Goal: Task Accomplishment & Management: Use online tool/utility

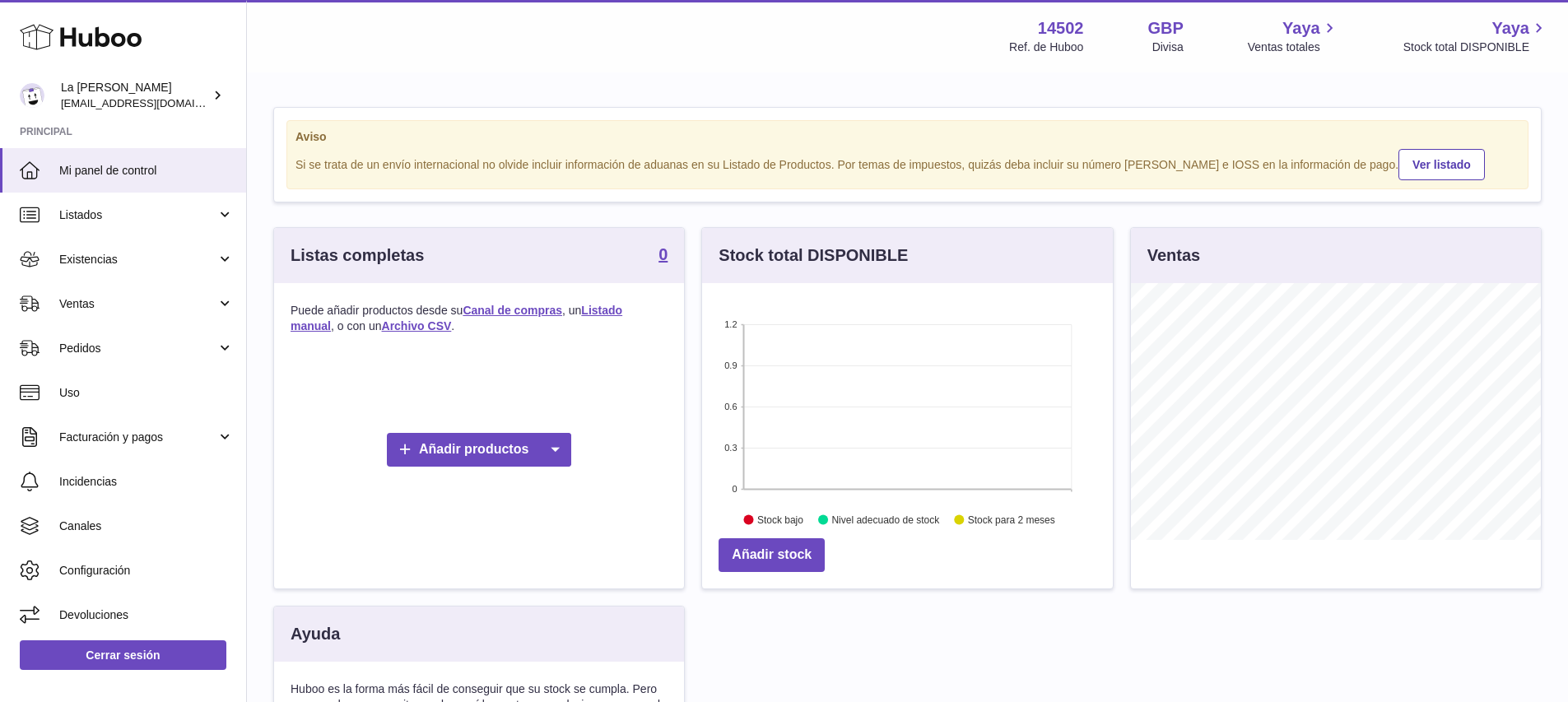
scroll to position [257, 411]
click at [205, 308] on span "Ventas" at bounding box center [138, 303] width 157 height 16
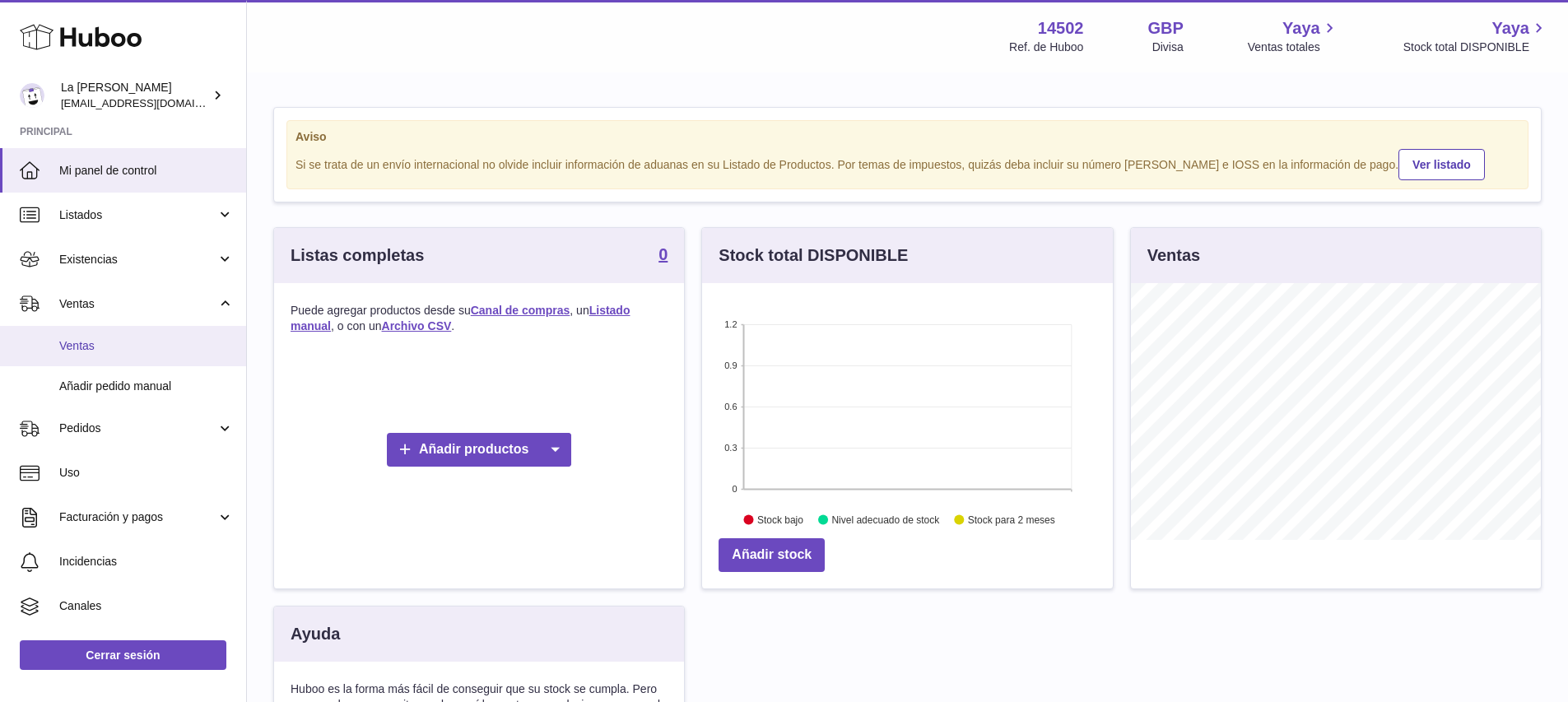
click at [134, 338] on span "Ventas" at bounding box center [146, 346] width 174 height 16
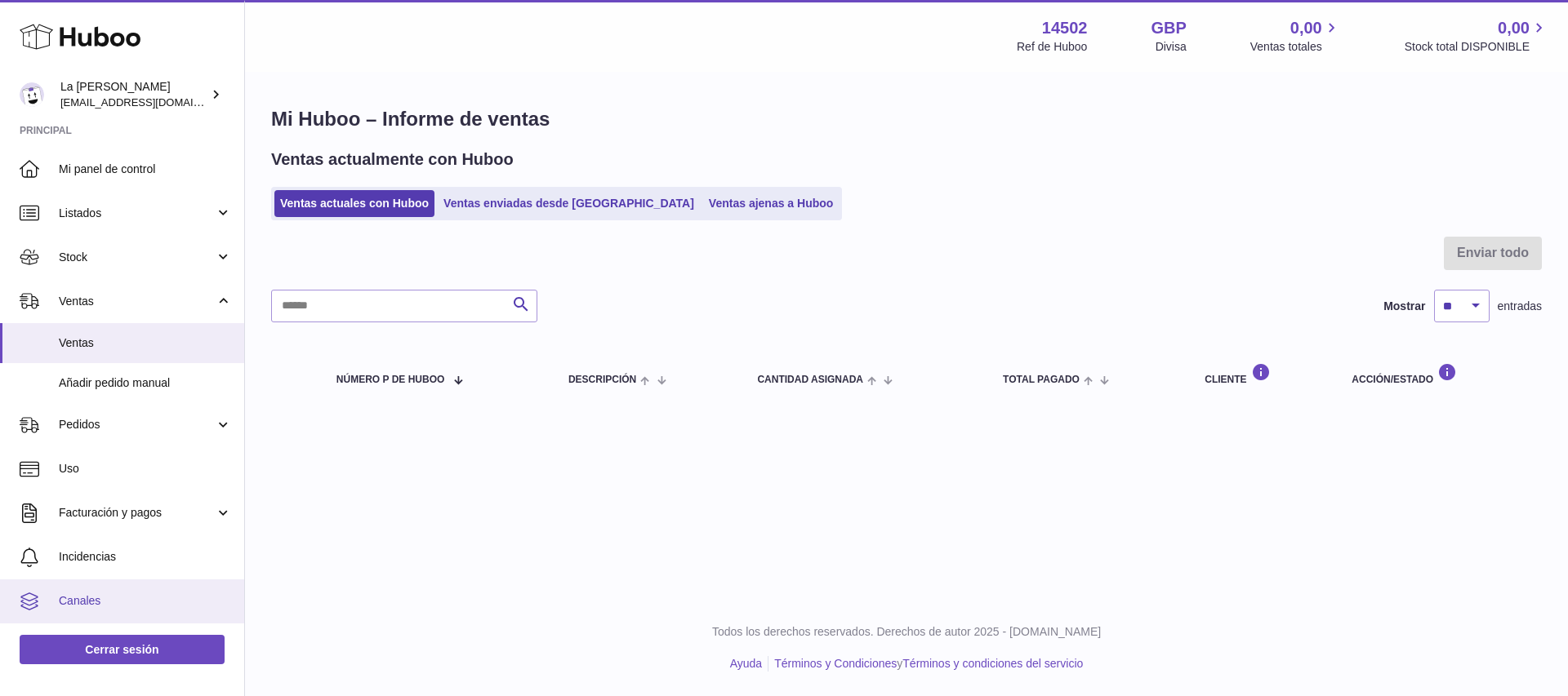
click at [52, 589] on link "Canales" at bounding box center [122, 602] width 244 height 44
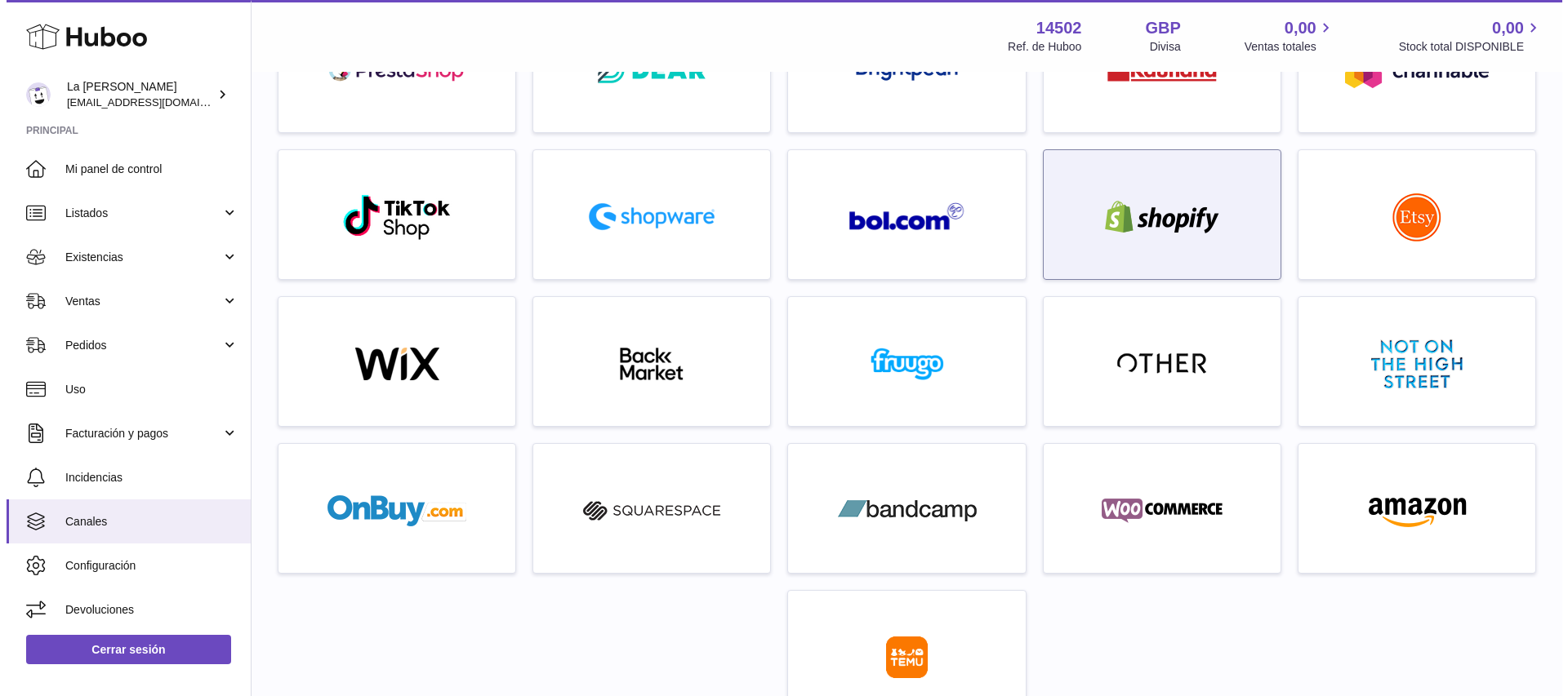
scroll to position [301, 0]
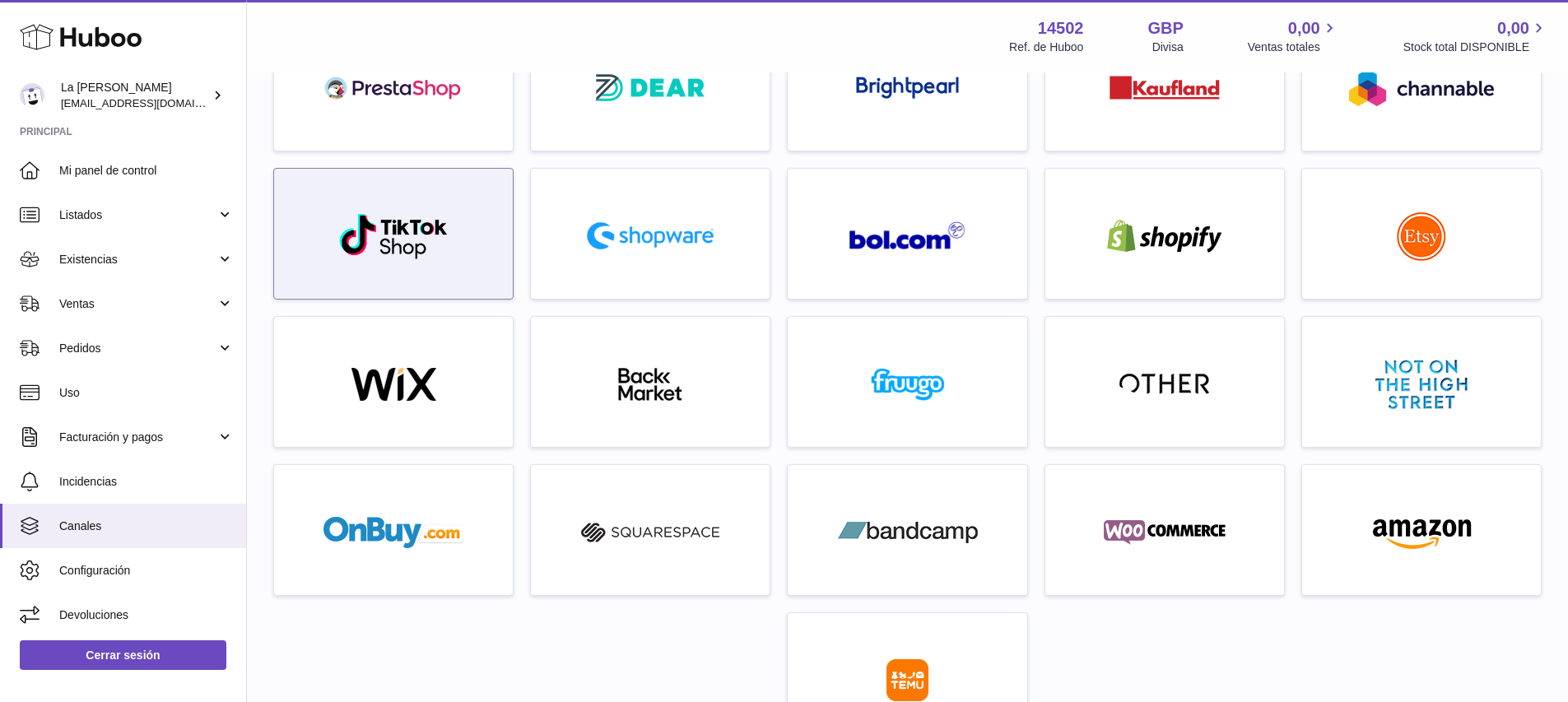
click at [453, 250] on div at bounding box center [393, 237] width 222 height 105
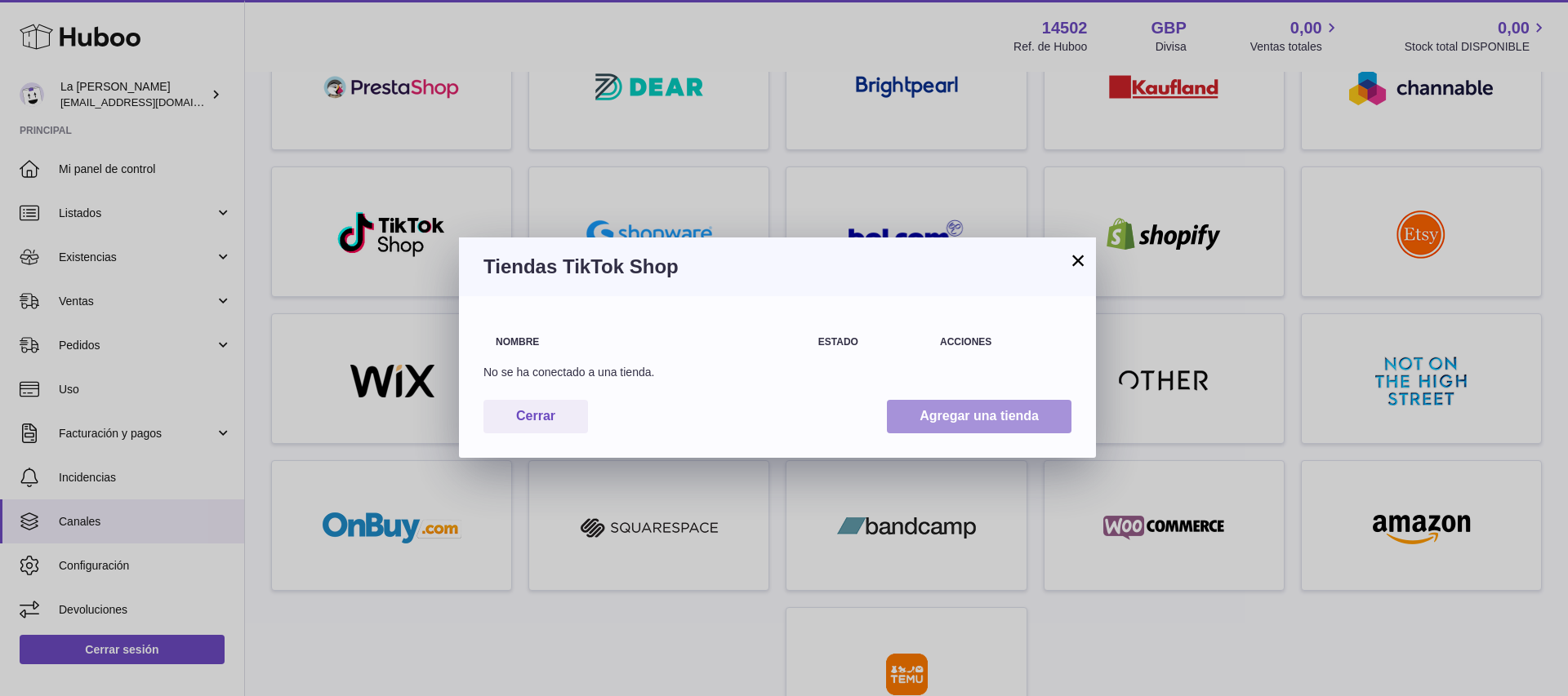
click at [993, 425] on button "Agregar una tienda" at bounding box center [978, 416] width 185 height 34
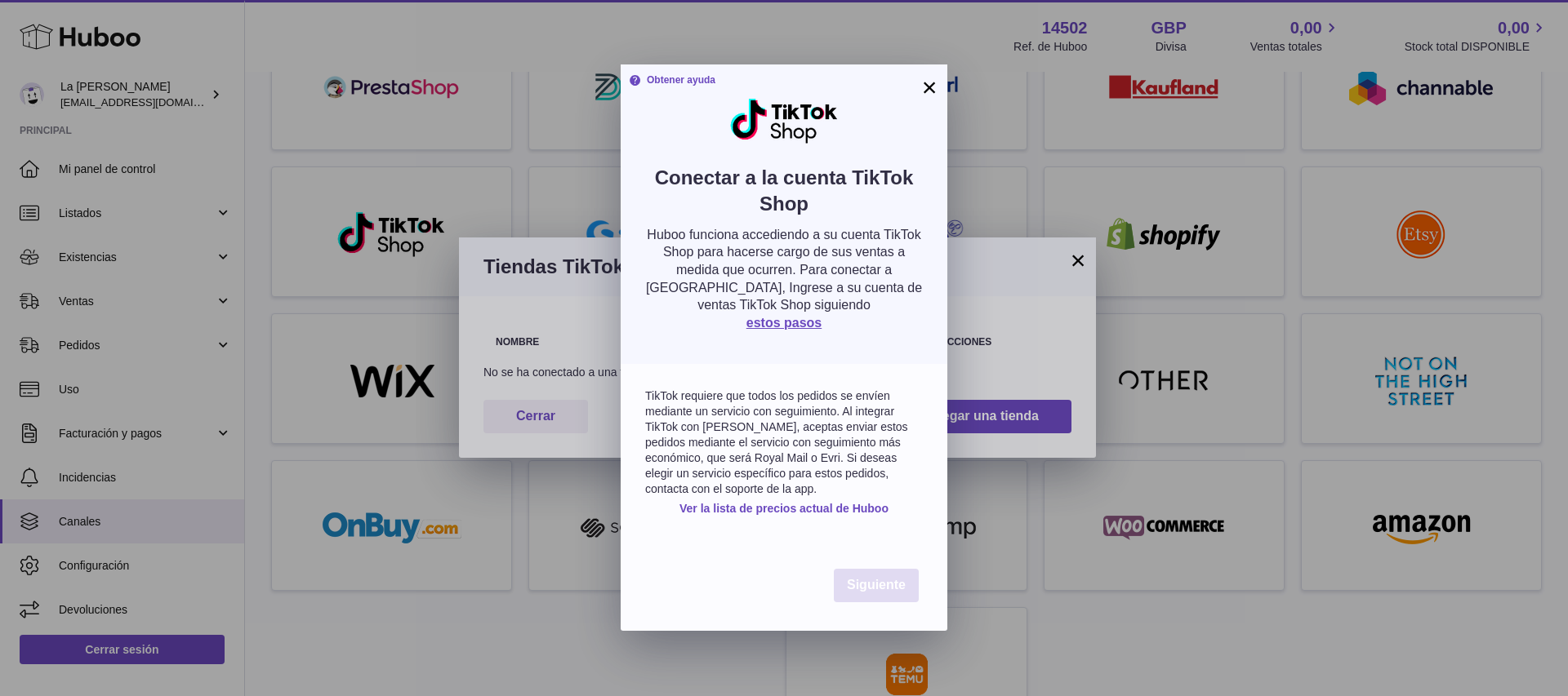
click at [889, 584] on font "Siguiente" at bounding box center [877, 585] width 59 height 14
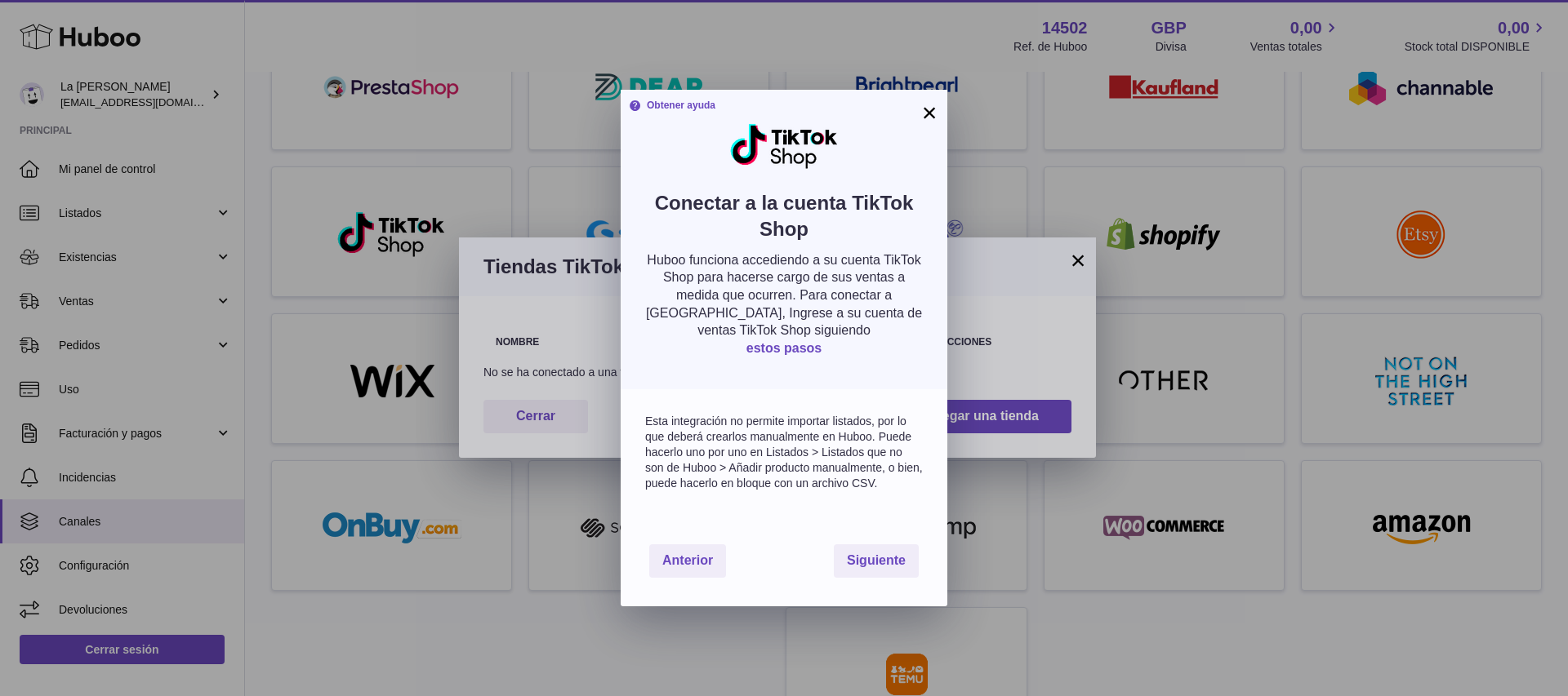
click at [799, 351] on font "estos pasos" at bounding box center [784, 348] width 75 height 14
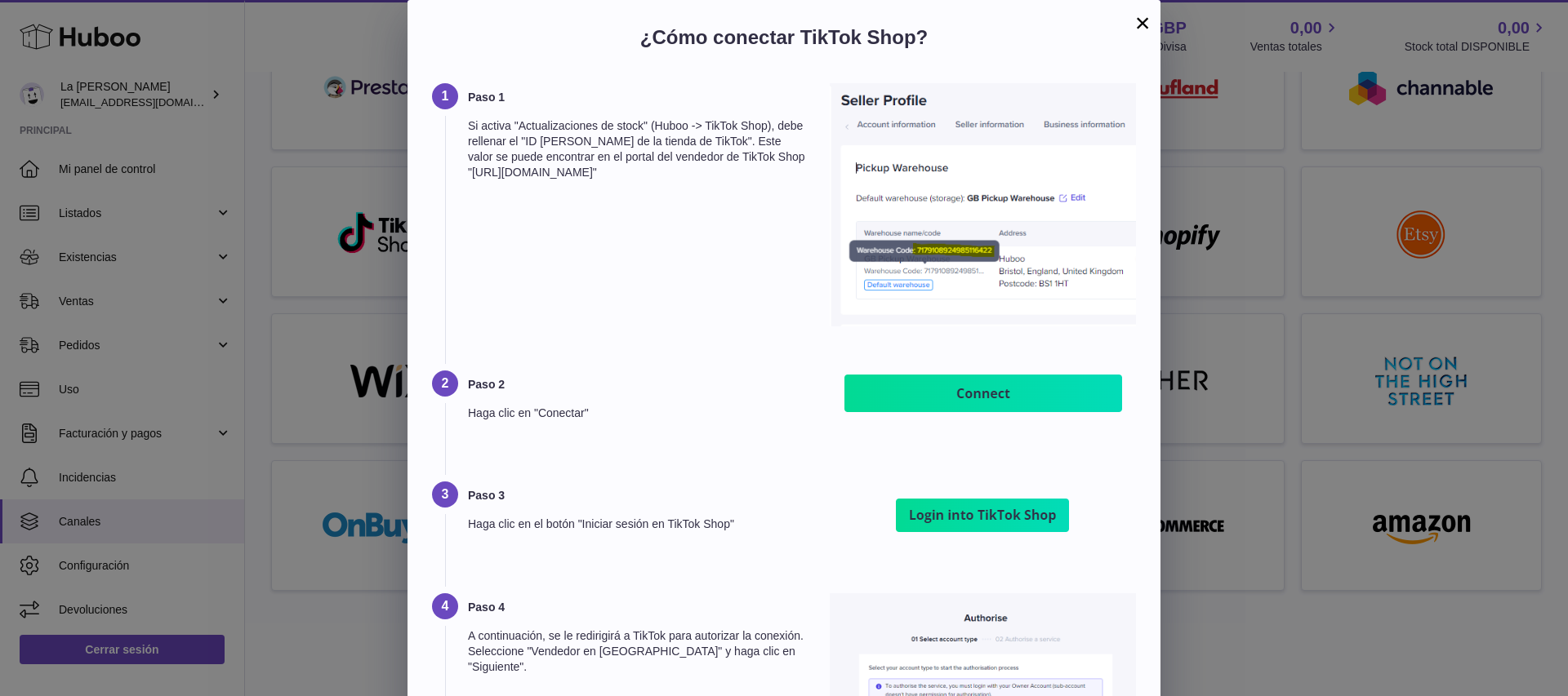
click at [1047, 403] on img at bounding box center [983, 393] width 286 height 45
click at [1051, 383] on img at bounding box center [983, 393] width 286 height 45
click at [1017, 399] on img at bounding box center [983, 393] width 286 height 45
drag, startPoint x: 1017, startPoint y: 399, endPoint x: 1030, endPoint y: 411, distance: 17.7
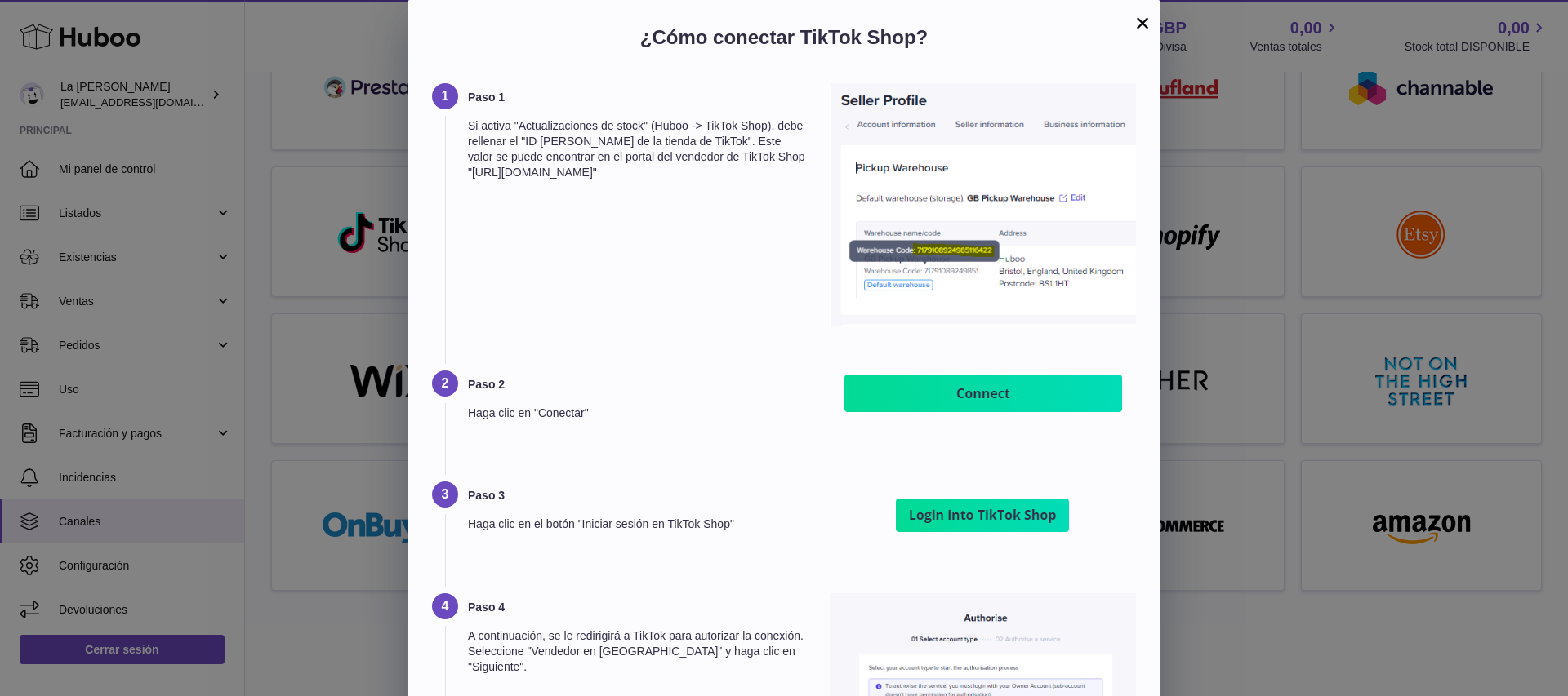
click at [1030, 411] on img at bounding box center [983, 393] width 286 height 45
click at [1012, 507] on img at bounding box center [982, 516] width 205 height 67
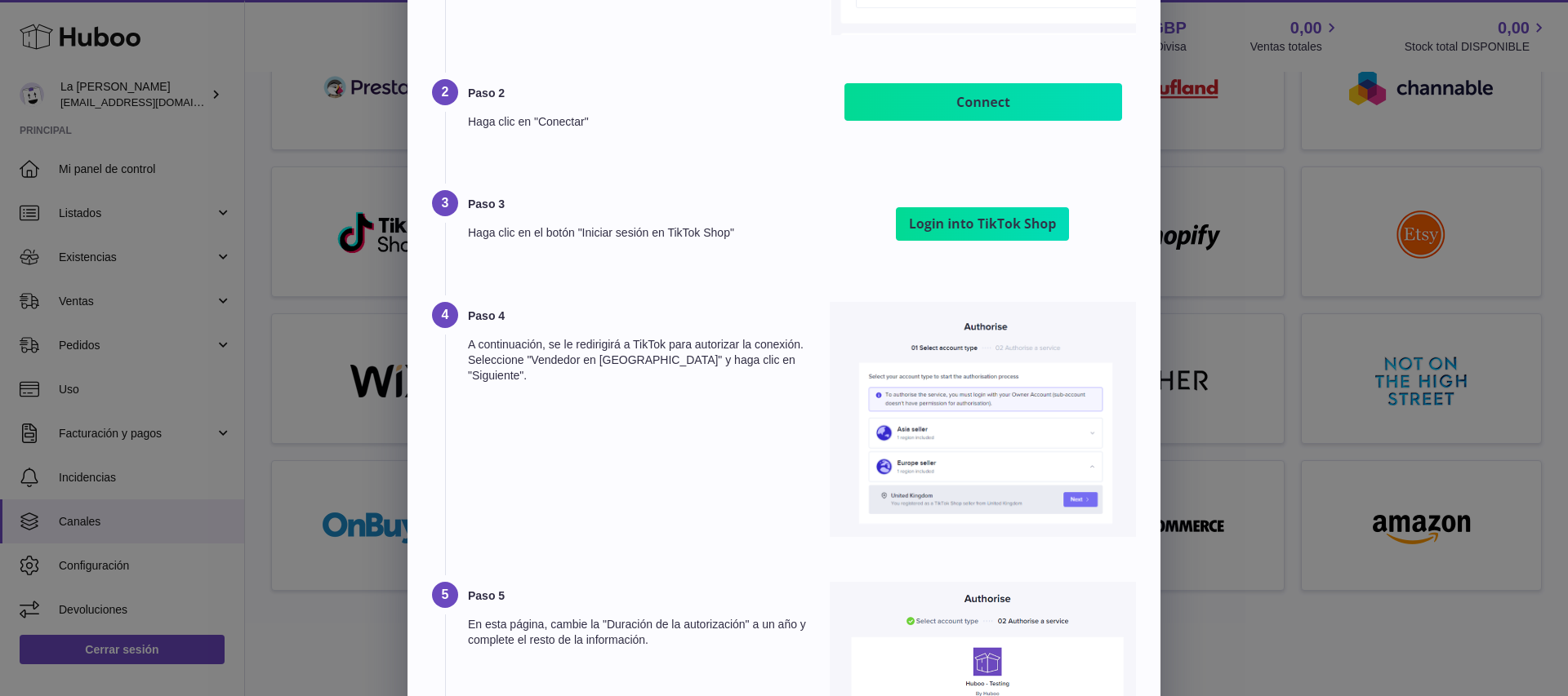
scroll to position [0, 0]
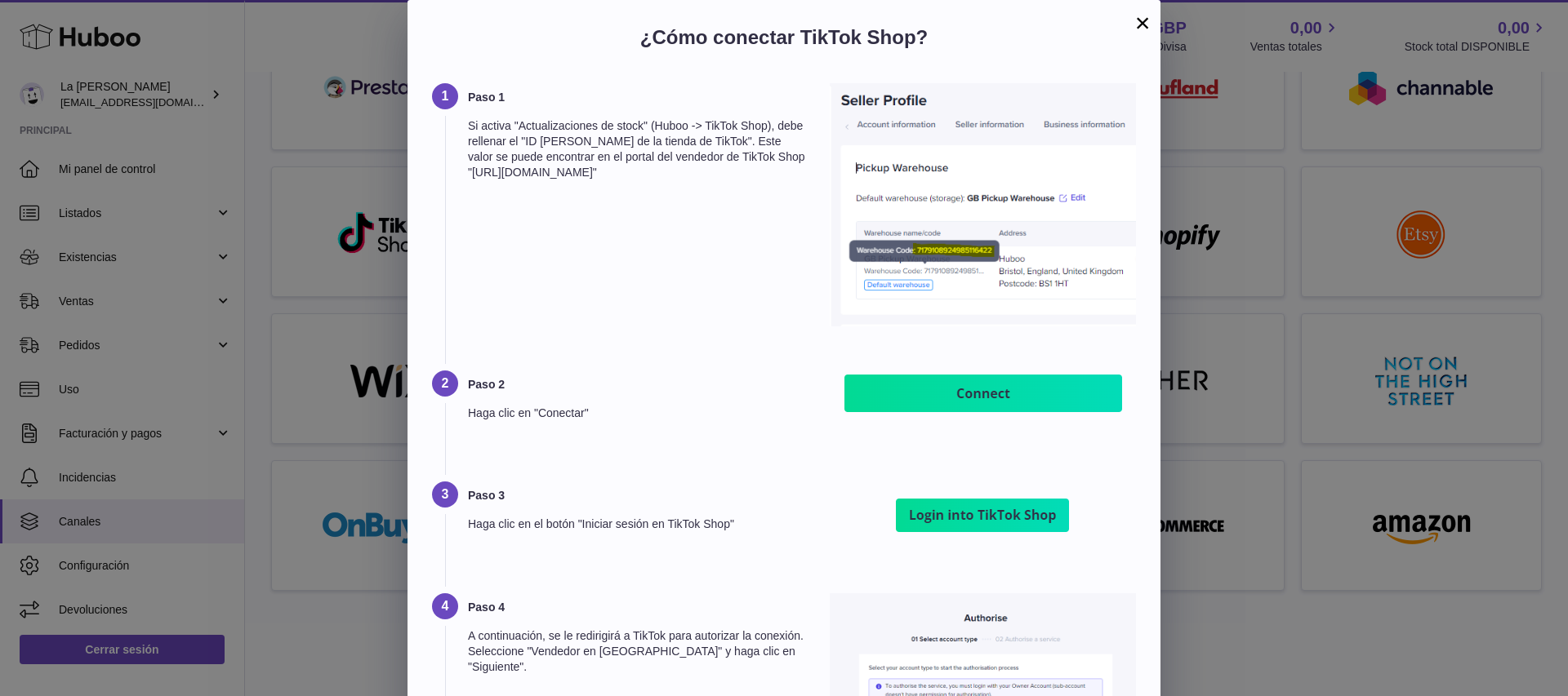
click at [1133, 25] on button "×" at bounding box center [1142, 23] width 20 height 20
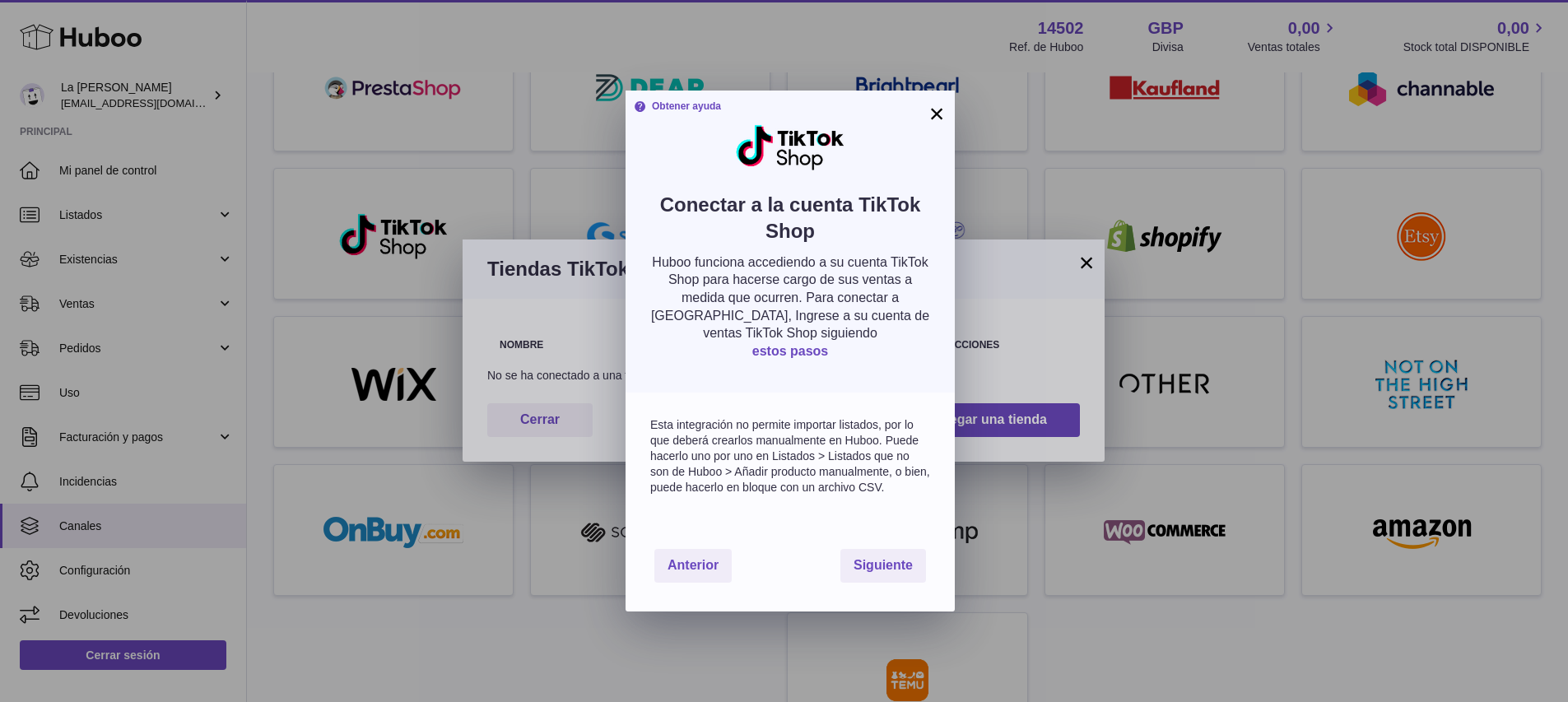
click at [794, 346] on font "estos pasos" at bounding box center [790, 351] width 76 height 14
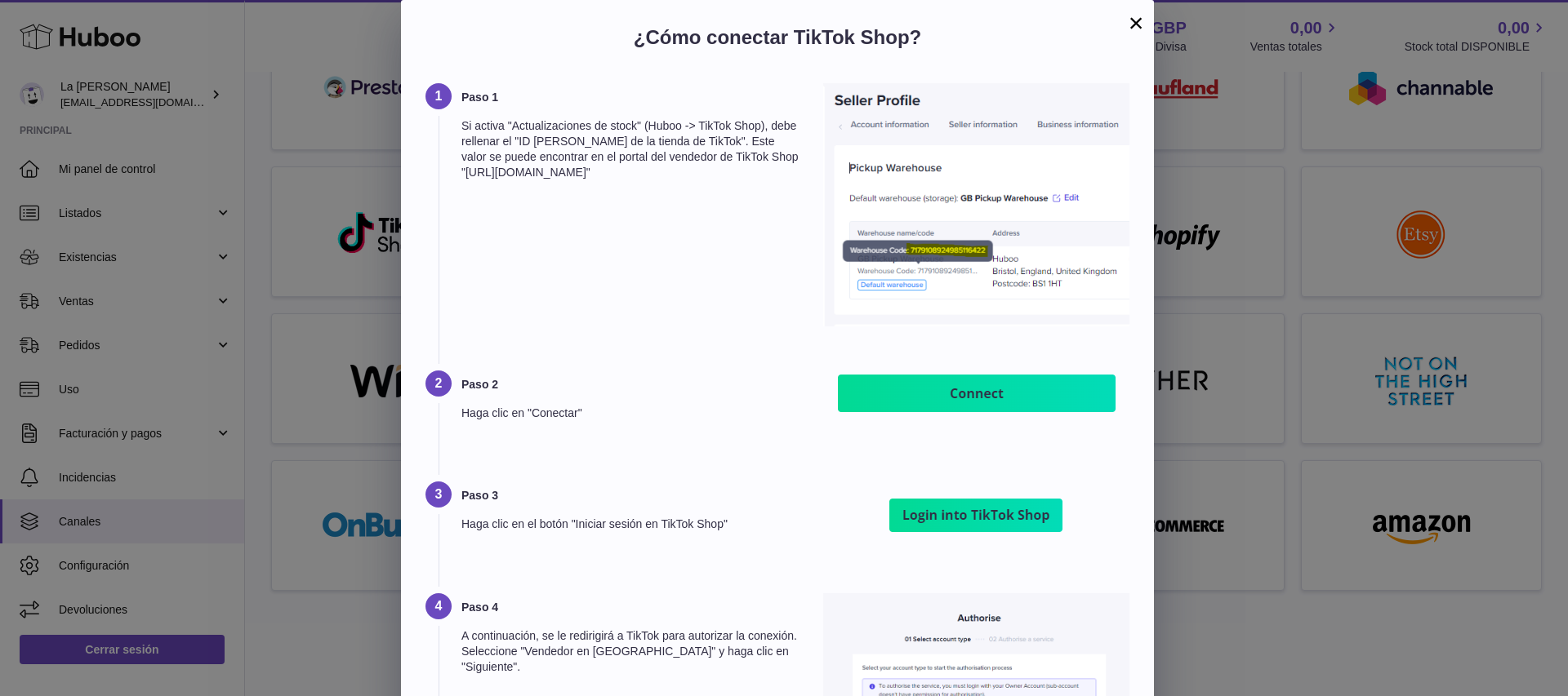
drag, startPoint x: 463, startPoint y: 175, endPoint x: 668, endPoint y: 200, distance: 206.5
click at [668, 200] on div "Paso 1 Si activa "Actualizaciones de stock" (Huboo -> TikTok Shop), debe rellen…" at bounding box center [631, 207] width 340 height 247
copy font ""[URL][DOMAIN_NAME]""
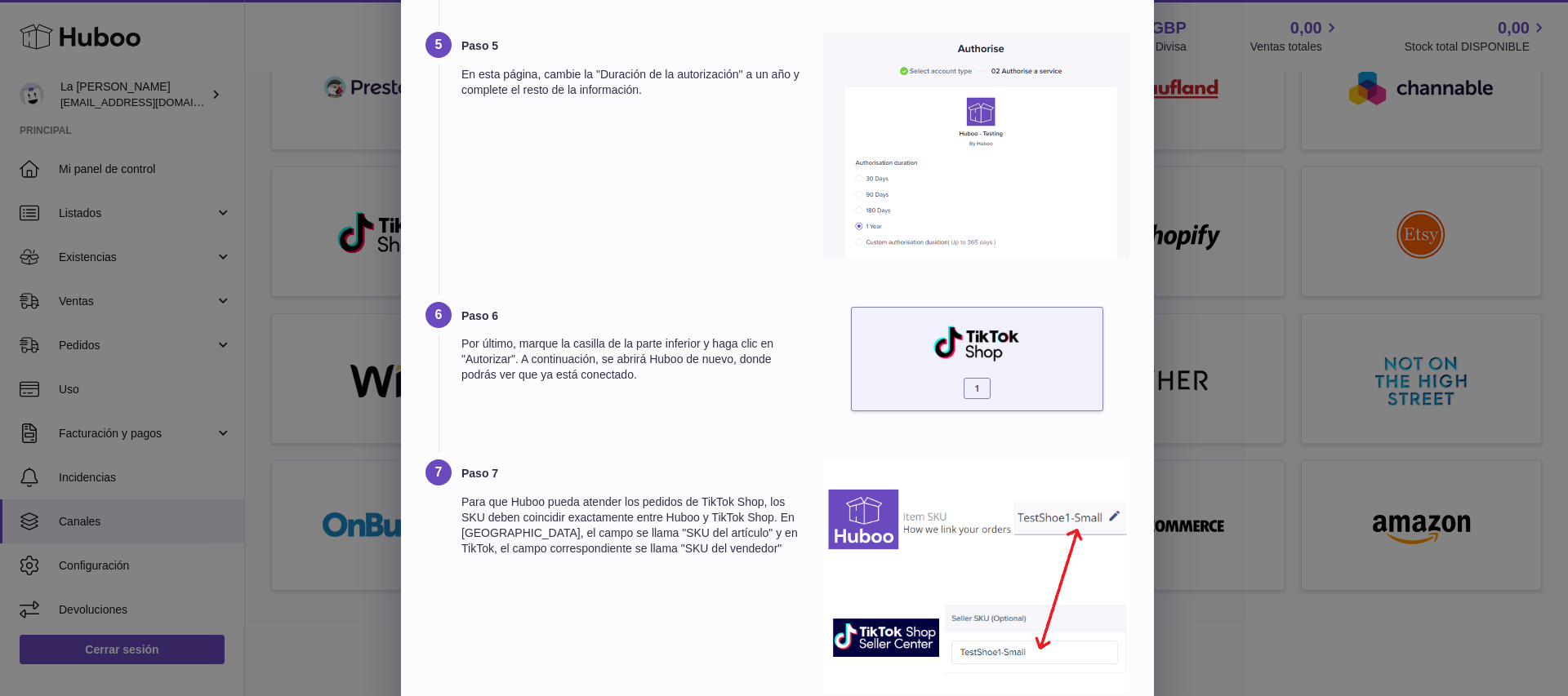
scroll to position [869, 0]
